Goal: Navigation & Orientation: Find specific page/section

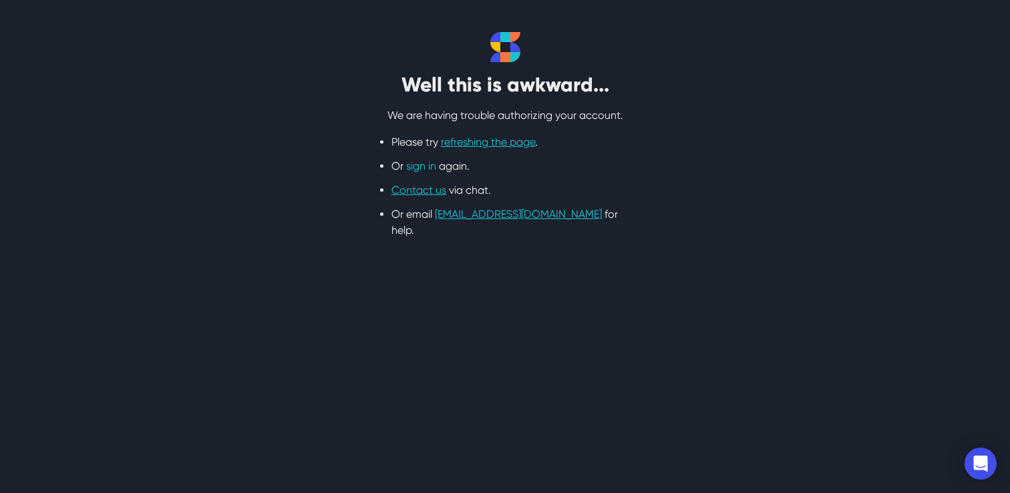
click at [416, 163] on link "sign in" at bounding box center [421, 166] width 30 height 13
click at [419, 166] on link "sign in" at bounding box center [421, 166] width 30 height 13
click at [418, 169] on link "sign in" at bounding box center [421, 166] width 30 height 13
click at [415, 171] on link "sign in" at bounding box center [421, 166] width 30 height 13
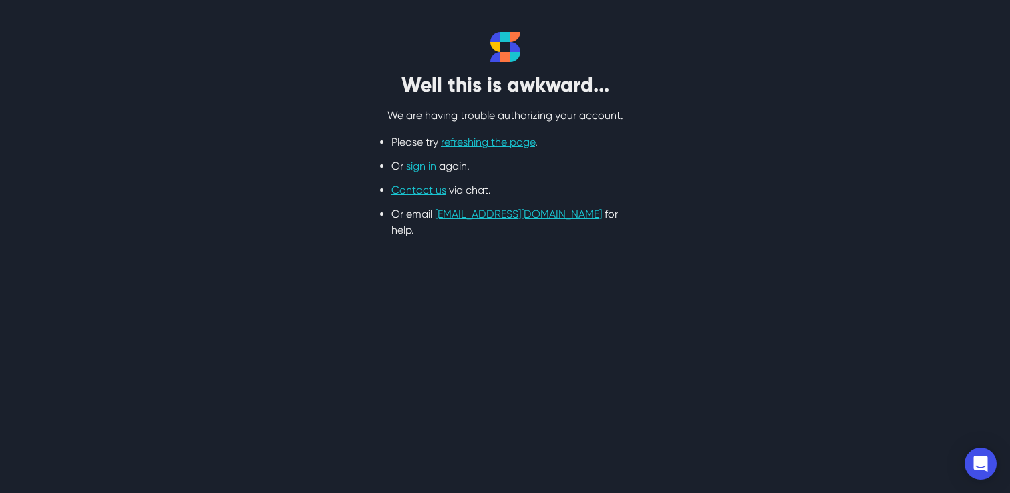
click at [415, 171] on link "sign in" at bounding box center [421, 166] width 30 height 13
